Goal: Task Accomplishment & Management: Use online tool/utility

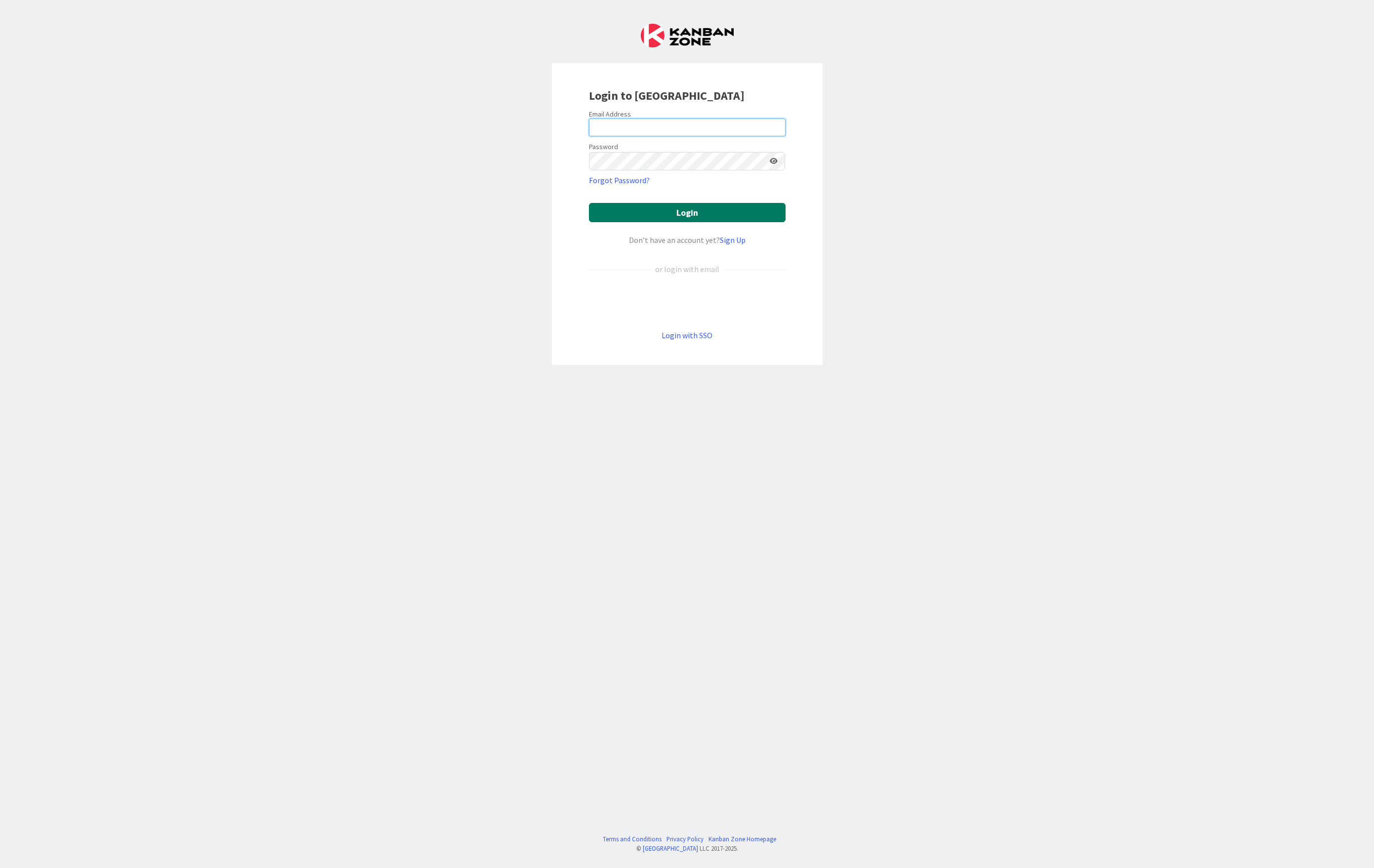
type input "[EMAIL_ADDRESS][DOMAIN_NAME]"
click at [691, 208] on button "Login" at bounding box center [687, 213] width 197 height 19
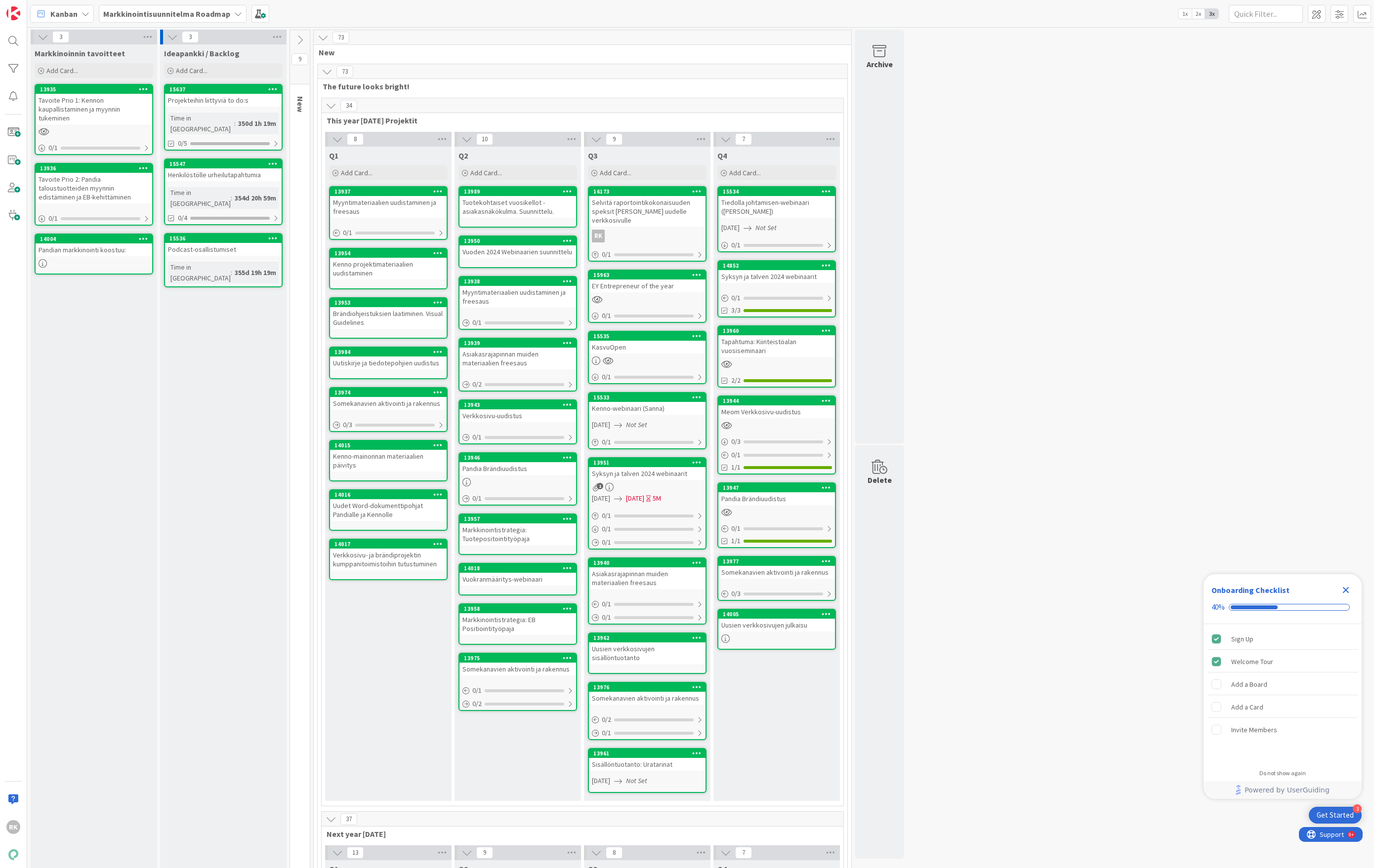
click at [145, 9] on b "Markkinointisuunnitelma Roadmap" at bounding box center [167, 14] width 127 height 10
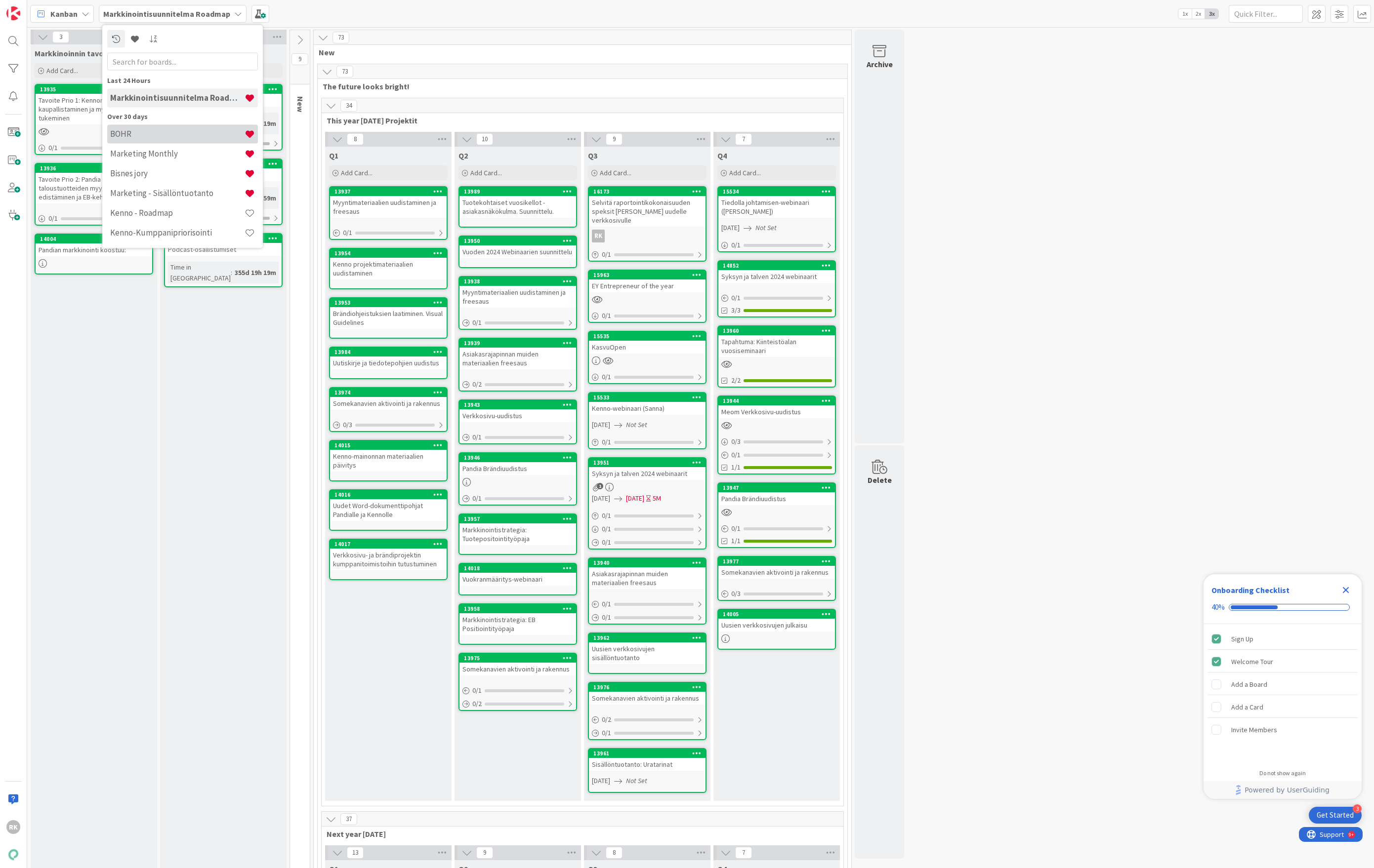
click at [139, 136] on h4 "BOHR" at bounding box center [178, 134] width 134 height 10
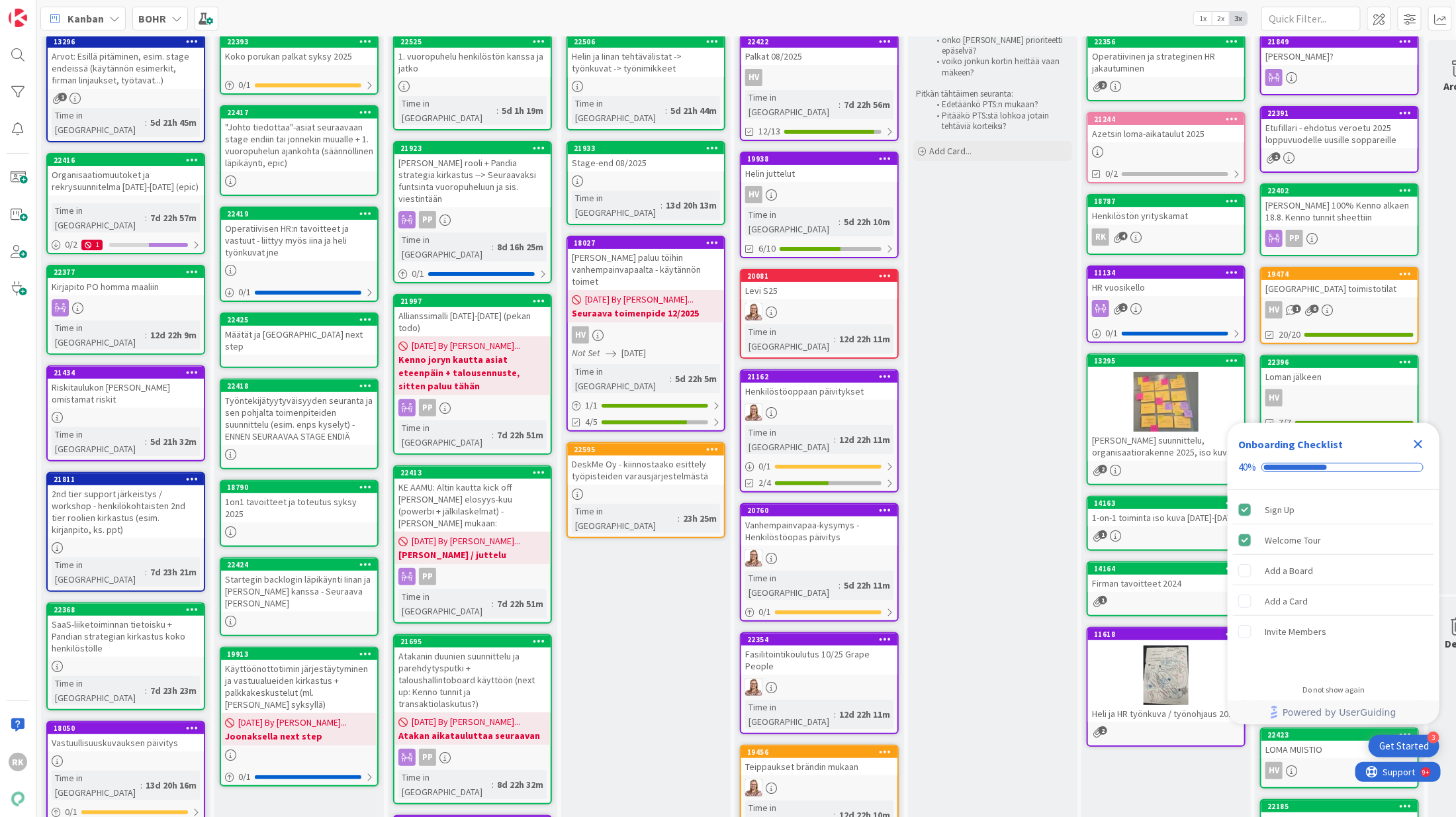
scroll to position [79, 0]
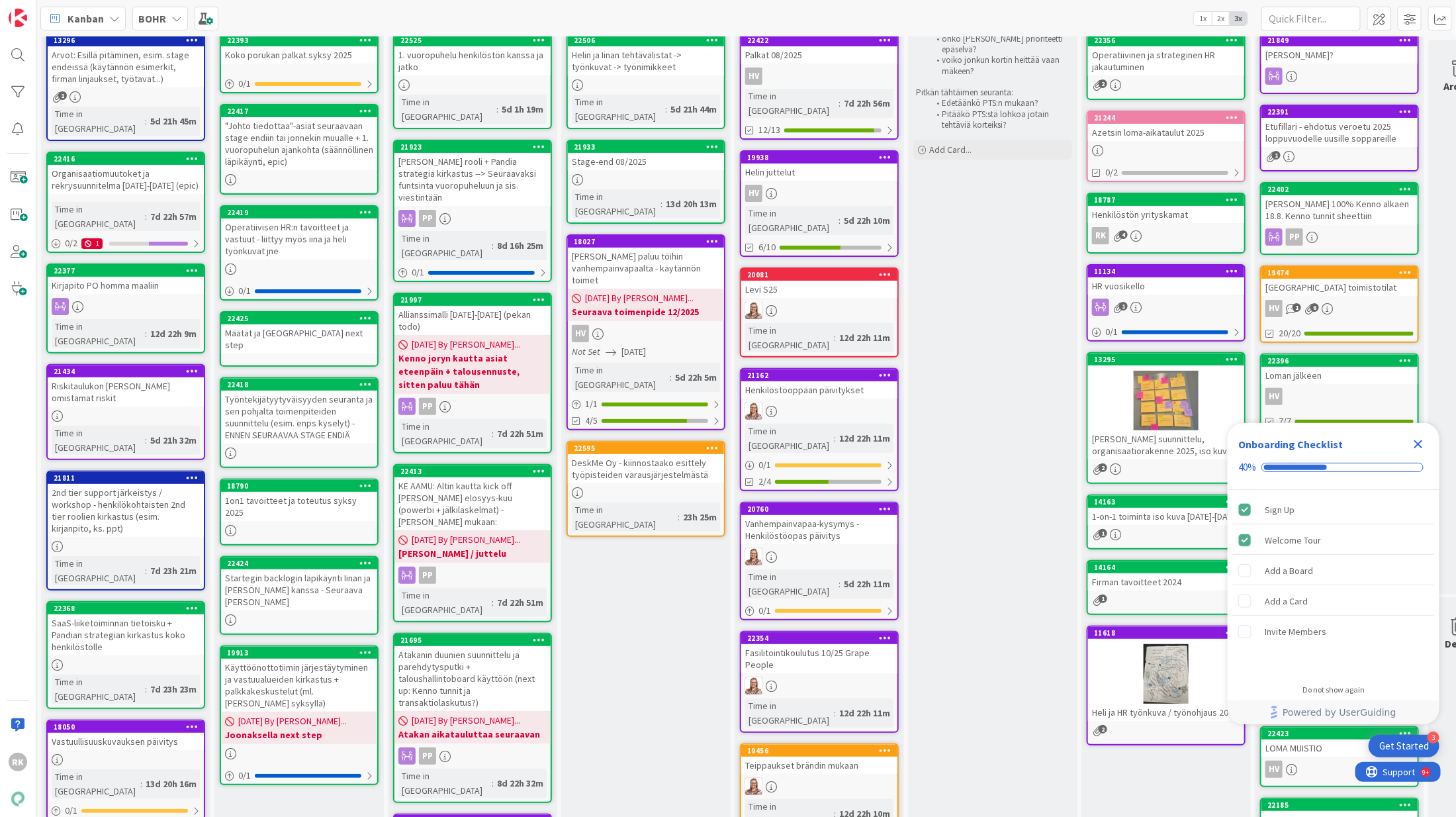
click at [304, 338] on div "Määtät ja [GEOGRAPHIC_DATA] next step" at bounding box center [299, 339] width 156 height 29
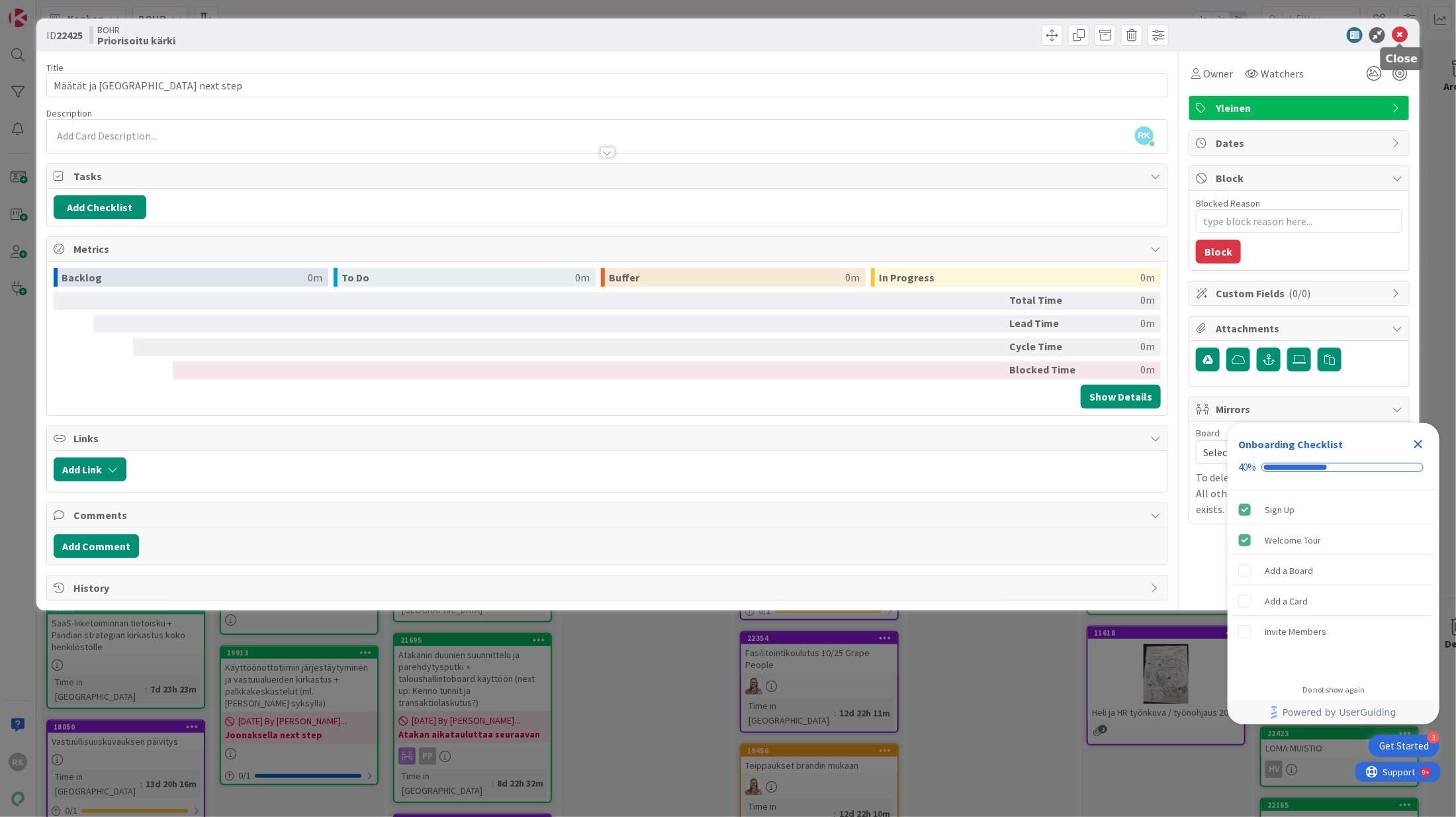
click at [1396, 33] on icon at bounding box center [1400, 35] width 16 height 16
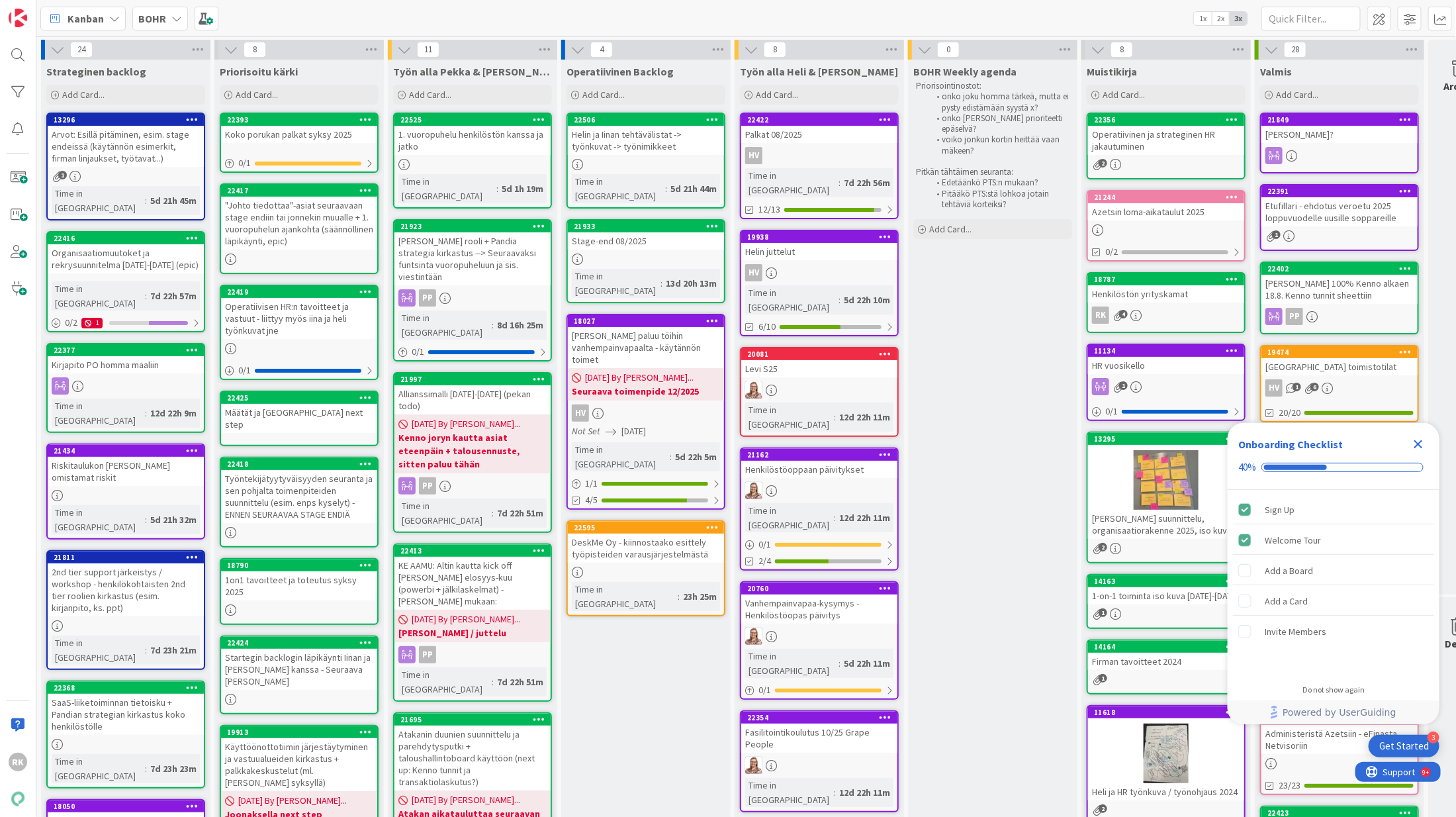
click at [618, 168] on div at bounding box center [646, 164] width 156 height 11
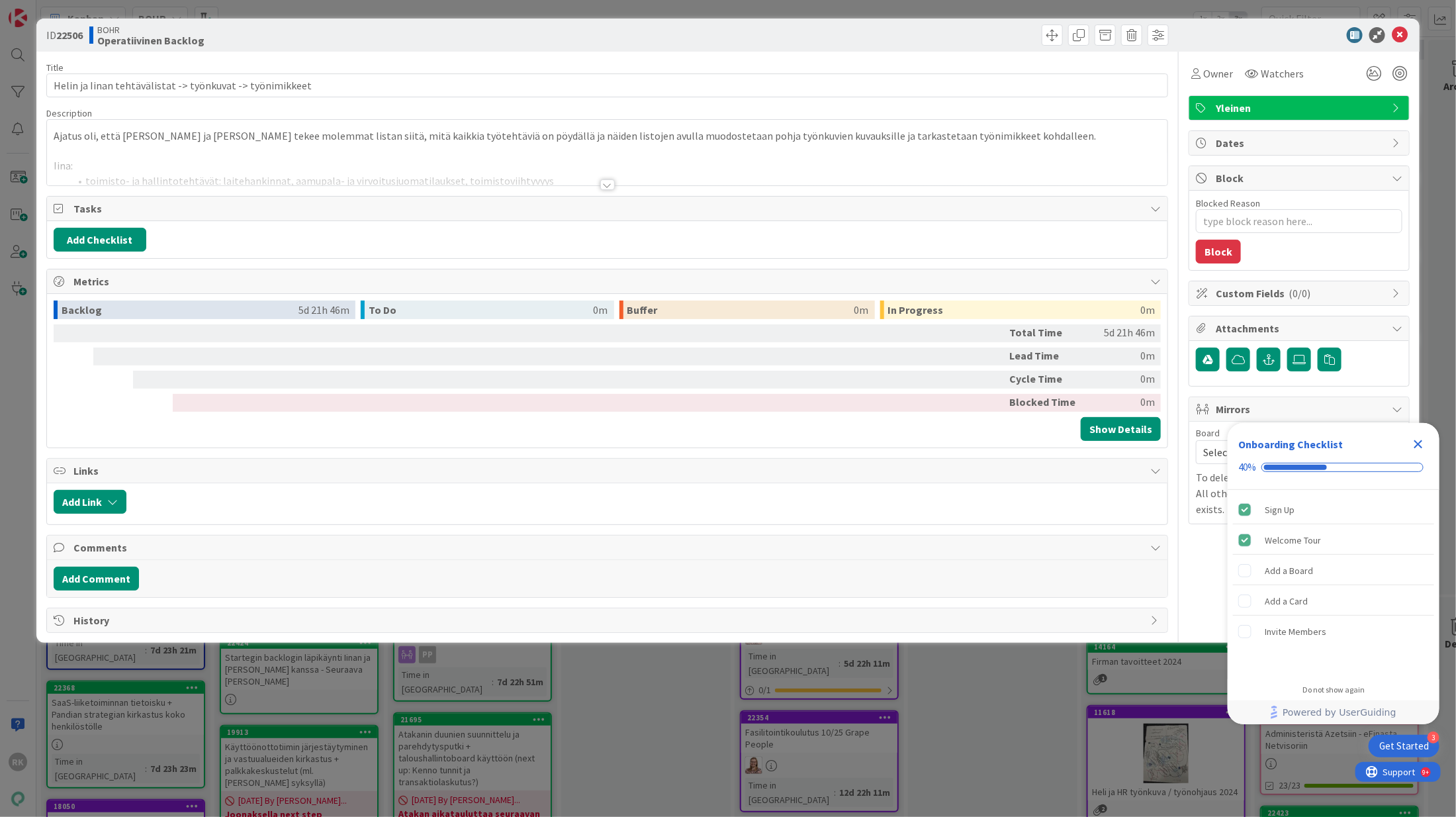
type textarea "x"
click at [606, 184] on div at bounding box center [607, 184] width 14 height 11
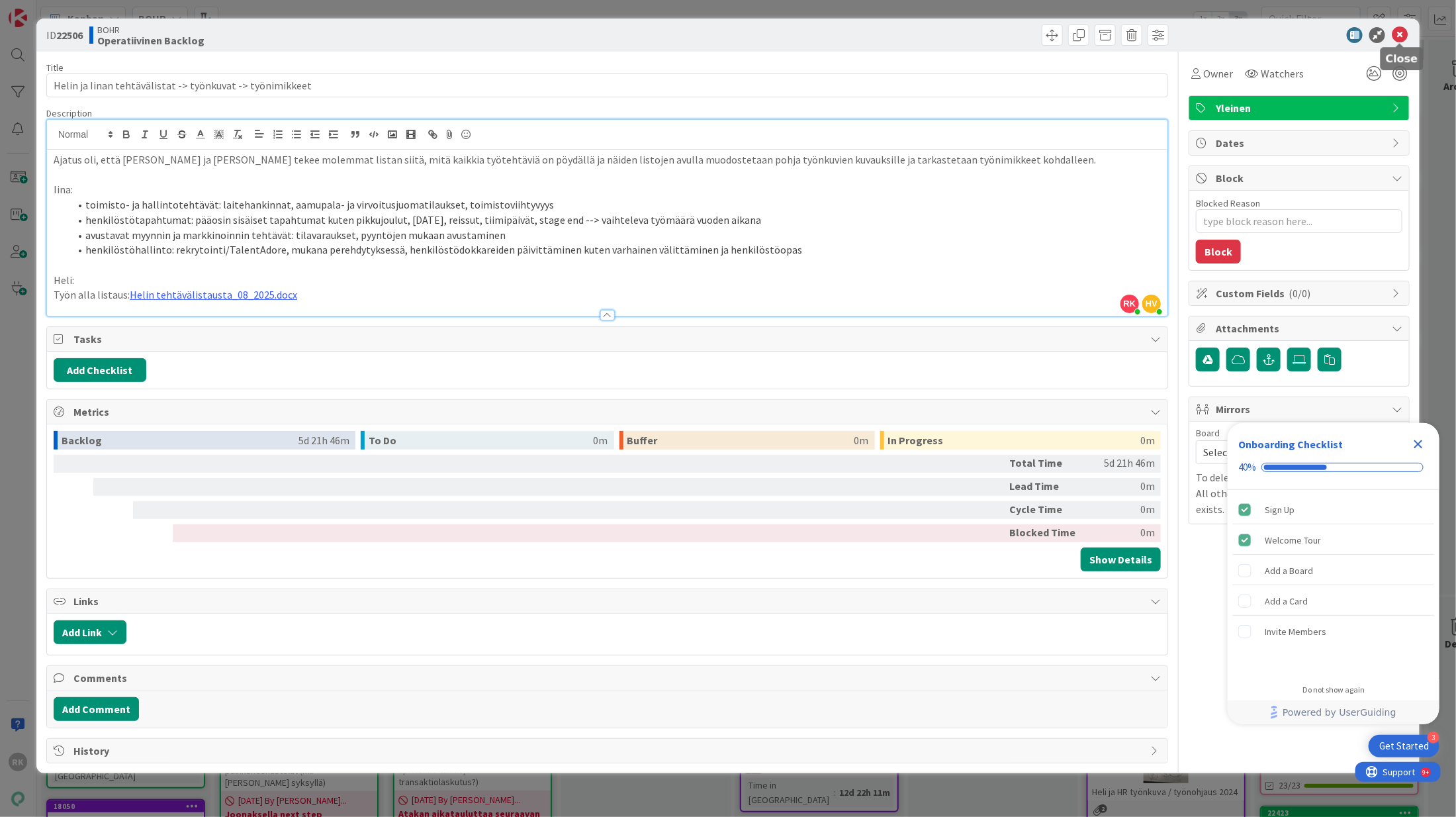
click at [1402, 36] on icon at bounding box center [1400, 35] width 16 height 16
